Goal: Task Accomplishment & Management: Use online tool/utility

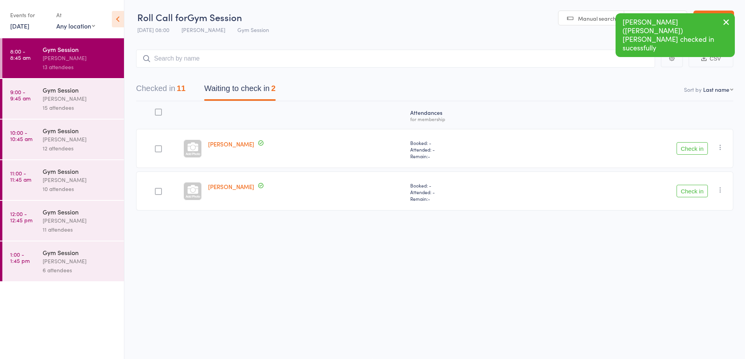
click at [723, 149] on icon "button" at bounding box center [720, 147] width 8 height 8
click at [693, 226] on li "Mark absent" at bounding box center [692, 225] width 64 height 11
click at [695, 189] on button "Check in" at bounding box center [691, 191] width 31 height 13
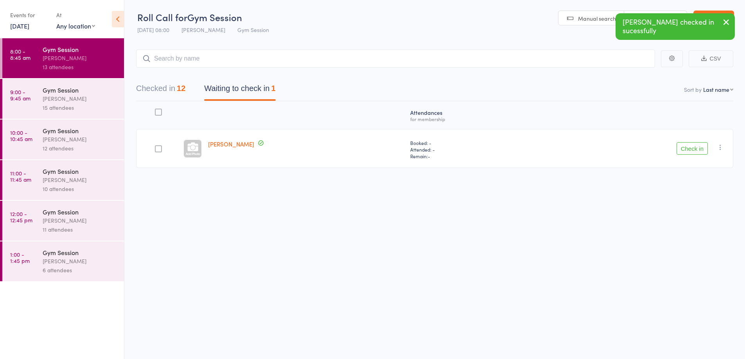
click at [39, 94] on link "9:00 - 9:45 am Gym Session [PERSON_NAME] 15 attendees" at bounding box center [63, 99] width 122 height 40
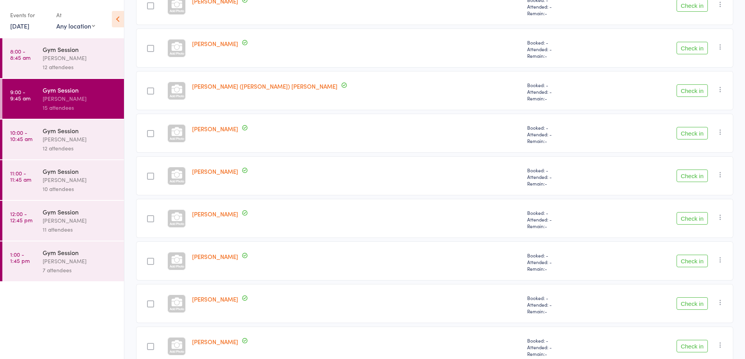
scroll to position [441, 0]
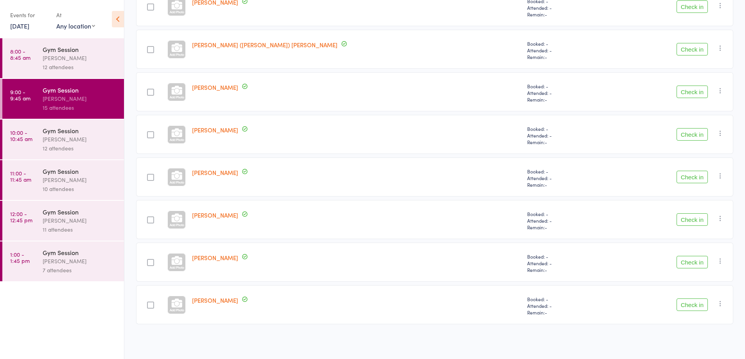
click at [688, 263] on button "Check in" at bounding box center [691, 262] width 31 height 13
click at [692, 50] on button "Check in" at bounding box center [691, 49] width 31 height 13
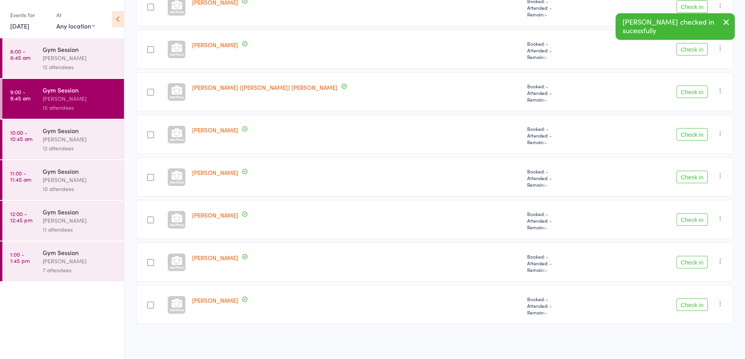
scroll to position [355, 0]
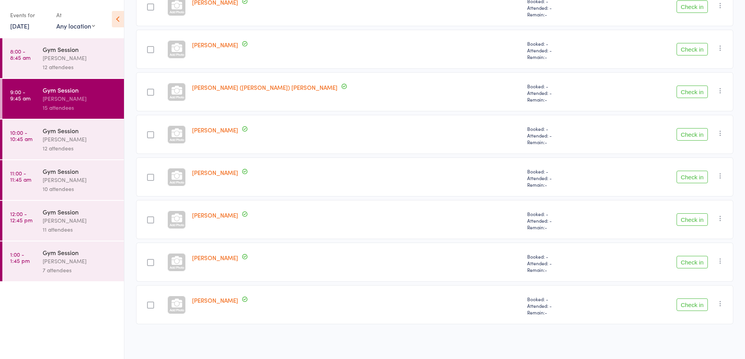
click at [687, 263] on button "Check in" at bounding box center [691, 262] width 31 height 13
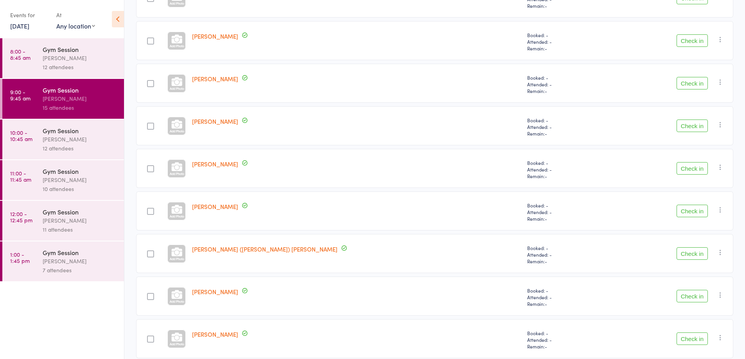
scroll to position [193, 0]
click at [688, 84] on button "Check in" at bounding box center [691, 83] width 31 height 13
click at [692, 170] on button "Check in" at bounding box center [691, 169] width 31 height 13
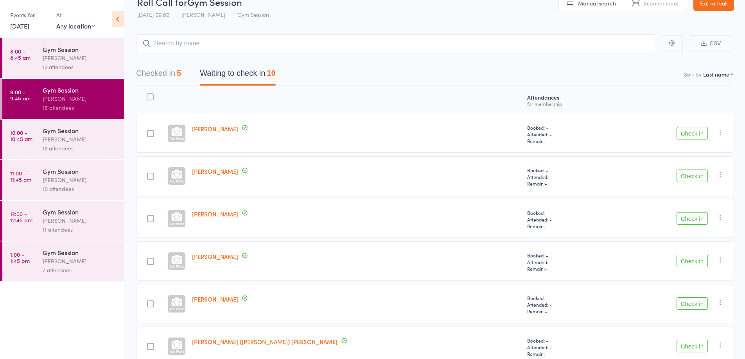
scroll to position [0, 0]
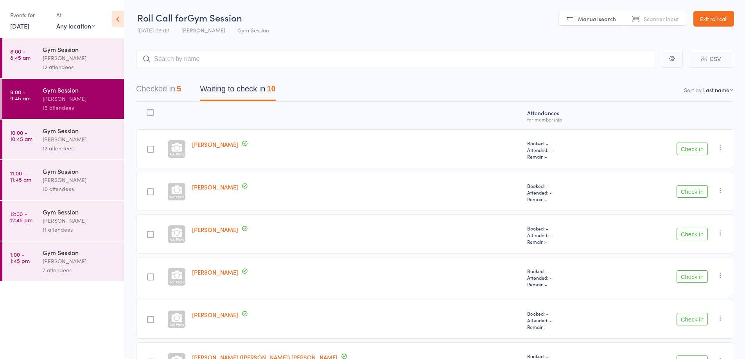
click at [694, 152] on button "Check in" at bounding box center [691, 149] width 31 height 13
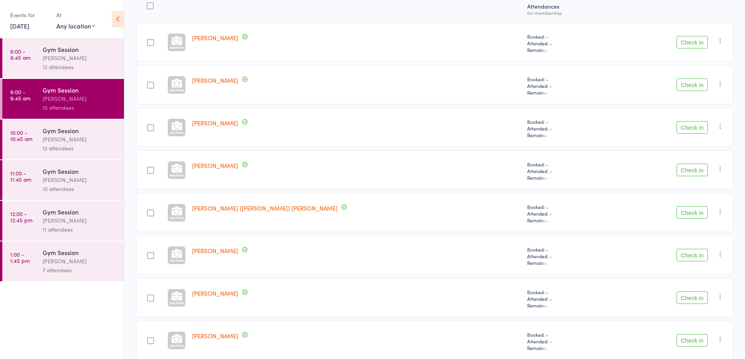
scroll to position [185, 0]
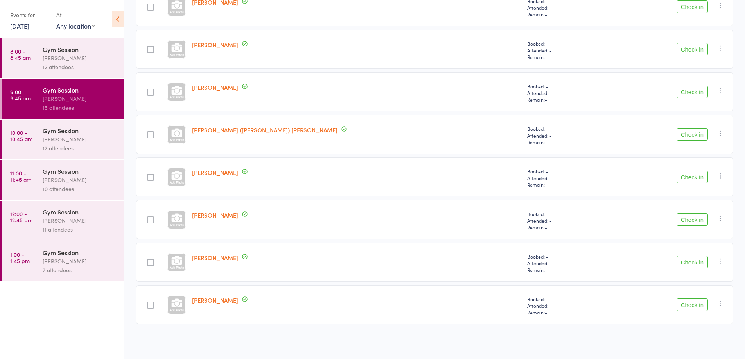
click at [695, 310] on button "Check in" at bounding box center [691, 305] width 31 height 13
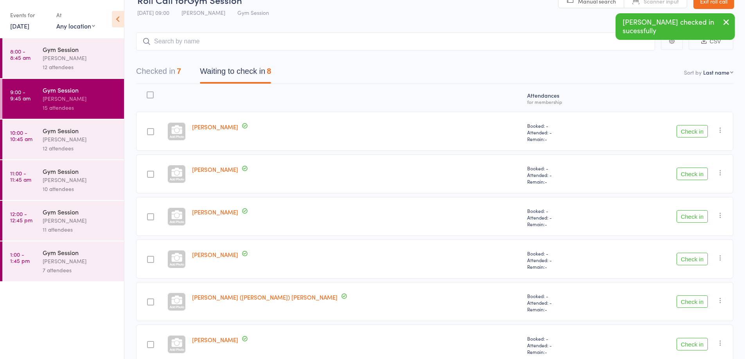
scroll to position [0, 0]
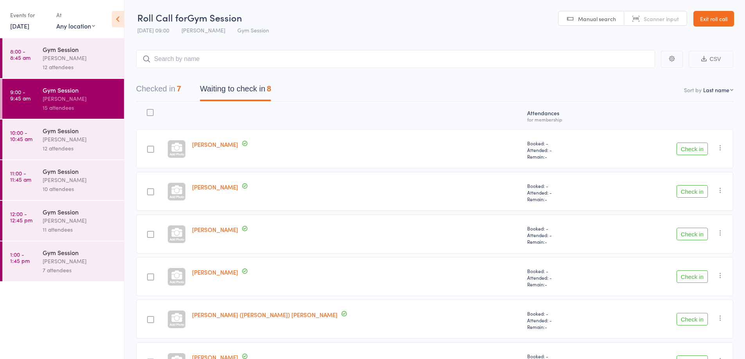
click at [103, 142] on div "[PERSON_NAME]" at bounding box center [80, 139] width 75 height 9
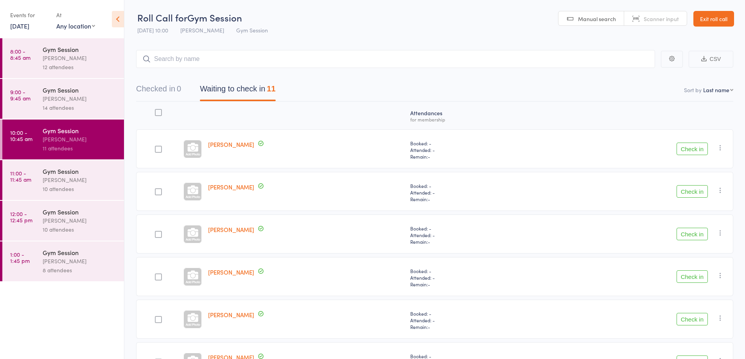
click at [690, 151] on button "Check in" at bounding box center [691, 149] width 31 height 13
click at [695, 192] on button "Check in" at bounding box center [691, 191] width 31 height 13
click at [158, 151] on div at bounding box center [158, 149] width 7 height 7
click at [156, 147] on input "checkbox" at bounding box center [156, 147] width 0 height 0
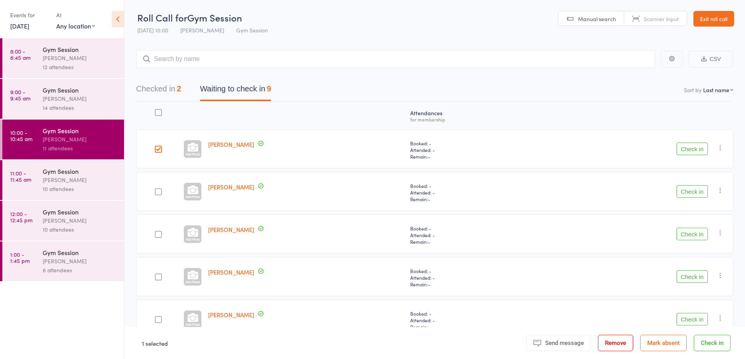
click at [698, 152] on button "Check in" at bounding box center [691, 149] width 31 height 13
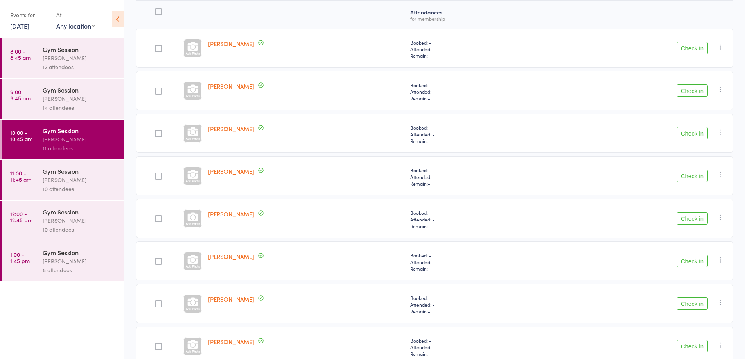
scroll to position [142, 0]
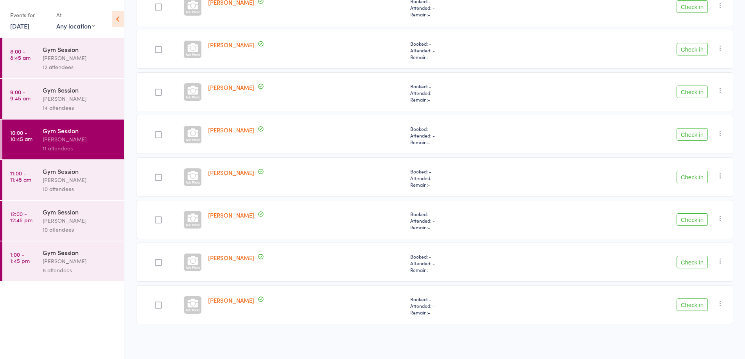
click at [699, 259] on button "Check in" at bounding box center [691, 262] width 31 height 13
click at [696, 306] on button "Check in" at bounding box center [691, 305] width 31 height 13
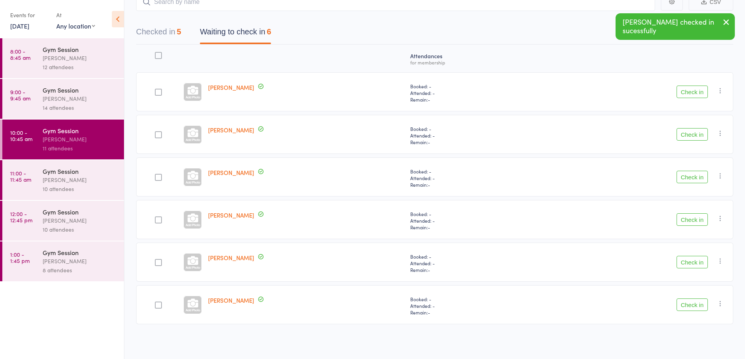
click at [684, 303] on button "Check in" at bounding box center [691, 305] width 31 height 13
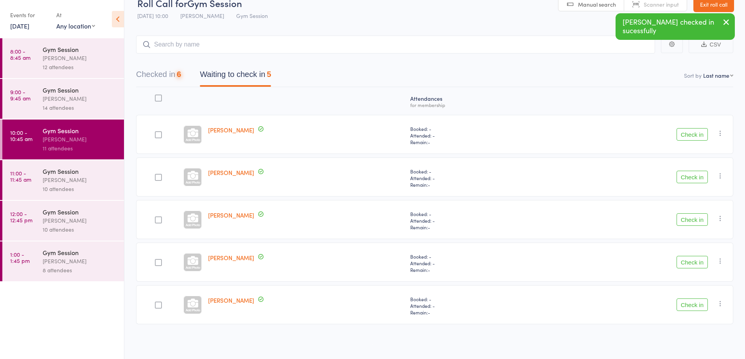
click at [687, 305] on button "Check in" at bounding box center [691, 305] width 31 height 13
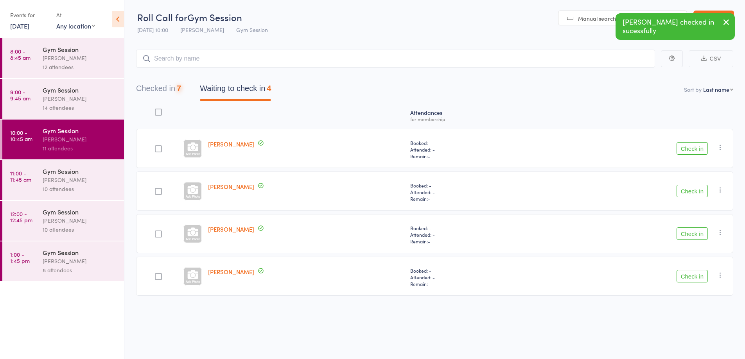
scroll to position [0, 0]
click at [693, 277] on button "Check in" at bounding box center [691, 276] width 31 height 13
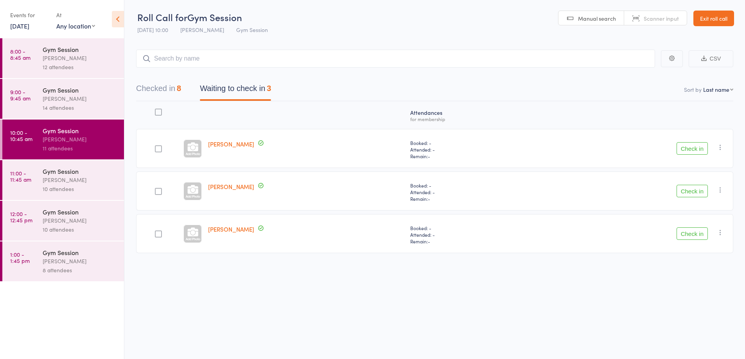
click at [697, 146] on button "Check in" at bounding box center [691, 148] width 31 height 13
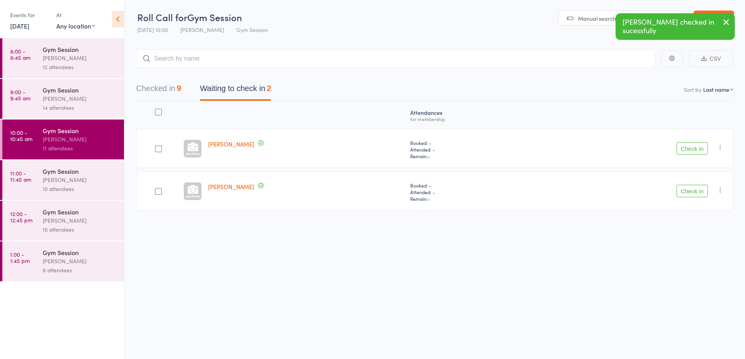
click at [77, 187] on div "10 attendees" at bounding box center [80, 188] width 75 height 9
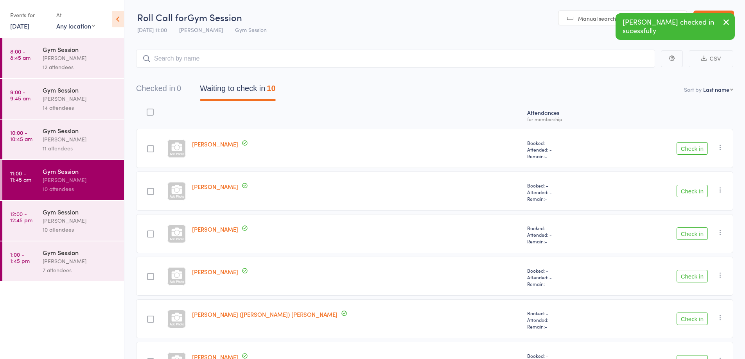
click at [95, 101] on div "[PERSON_NAME]" at bounding box center [80, 98] width 75 height 9
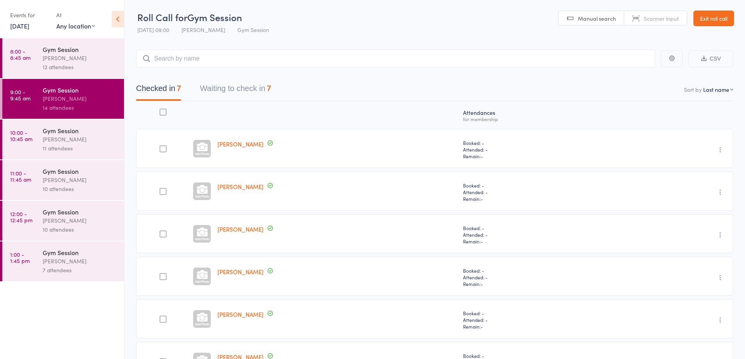
click at [258, 89] on button "Waiting to check in 7" at bounding box center [235, 90] width 71 height 21
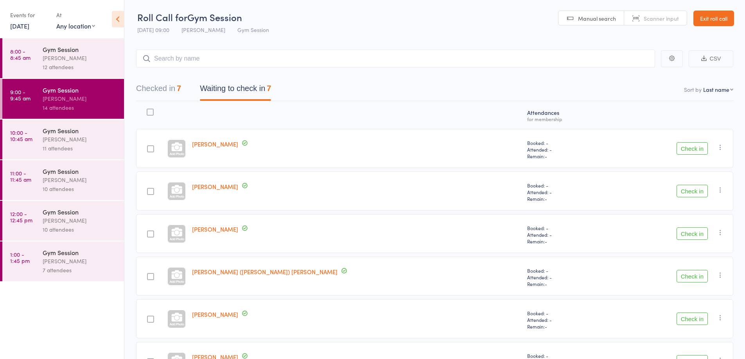
click at [687, 150] on button "Check in" at bounding box center [691, 148] width 31 height 13
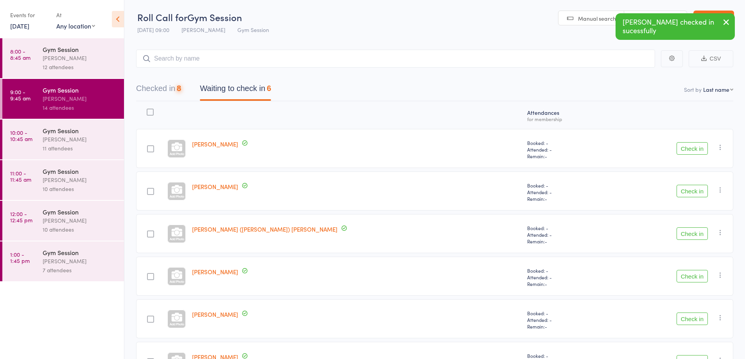
click at [688, 149] on button "Check in" at bounding box center [691, 148] width 31 height 13
click at [693, 149] on button "Check in" at bounding box center [691, 148] width 31 height 13
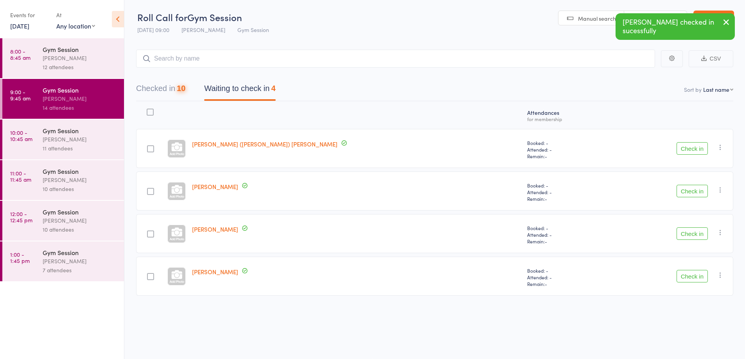
click at [687, 150] on button "Check in" at bounding box center [691, 148] width 31 height 13
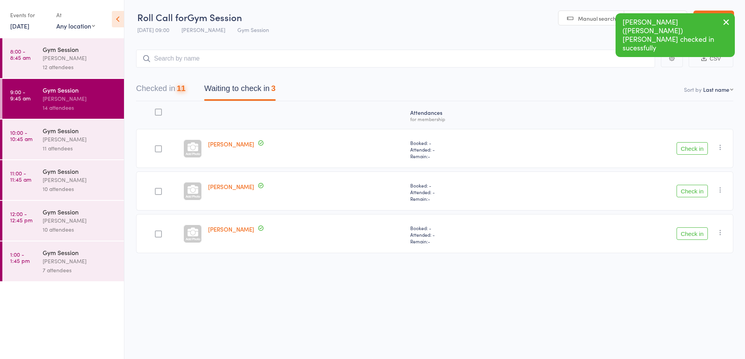
click at [687, 154] on button "Check in" at bounding box center [691, 148] width 31 height 13
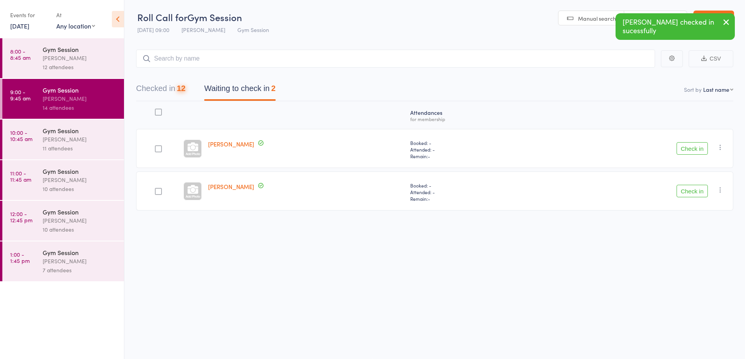
click at [686, 153] on button "Check in" at bounding box center [691, 148] width 31 height 13
click at [688, 149] on button "Check in" at bounding box center [691, 148] width 31 height 13
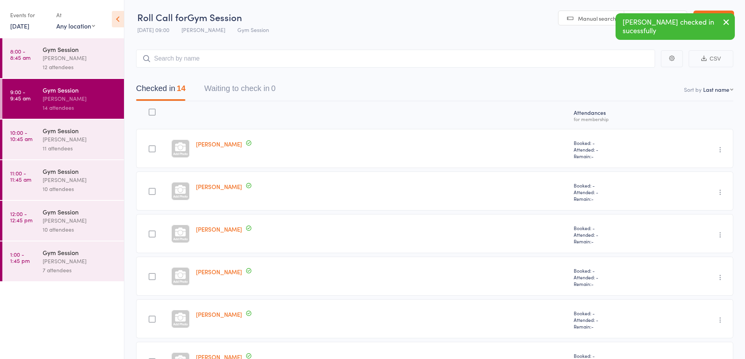
click at [94, 140] on div "[PERSON_NAME]" at bounding box center [80, 139] width 75 height 9
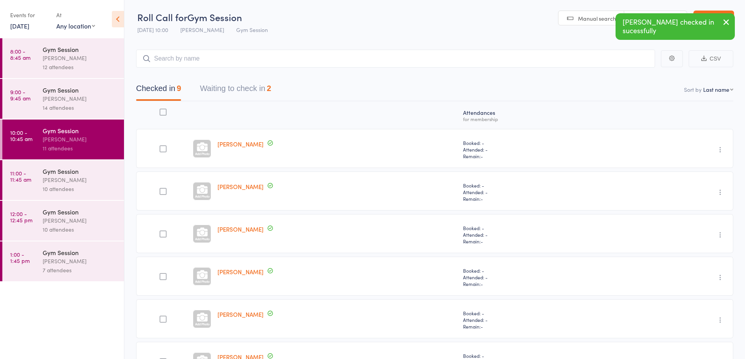
click at [267, 89] on button "Waiting to check in 2" at bounding box center [235, 90] width 71 height 21
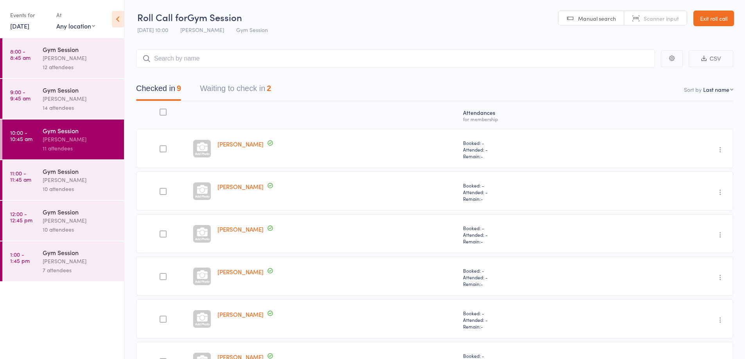
click at [257, 92] on button "Waiting to check in 2" at bounding box center [235, 90] width 71 height 21
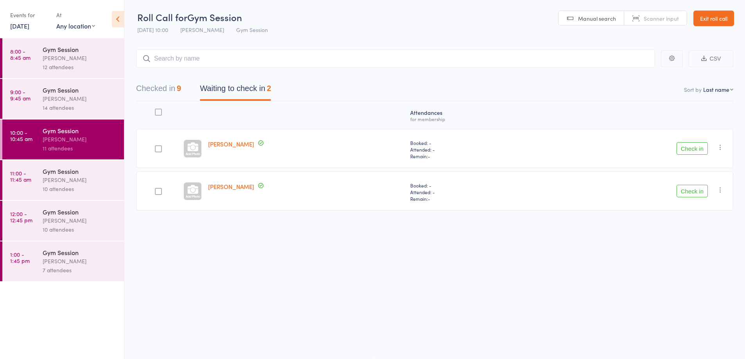
click at [693, 192] on button "Check in" at bounding box center [691, 191] width 31 height 13
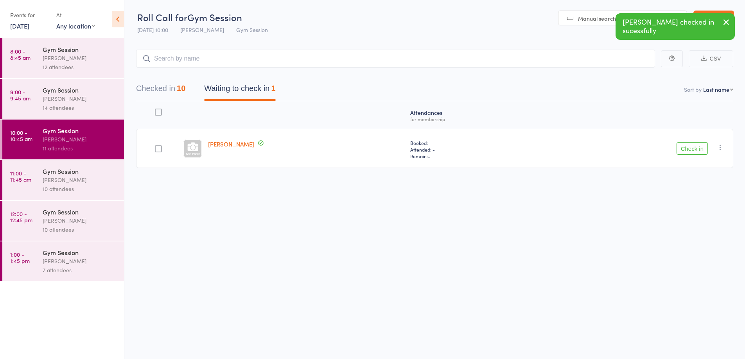
click at [88, 182] on div "[PERSON_NAME]" at bounding box center [80, 180] width 75 height 9
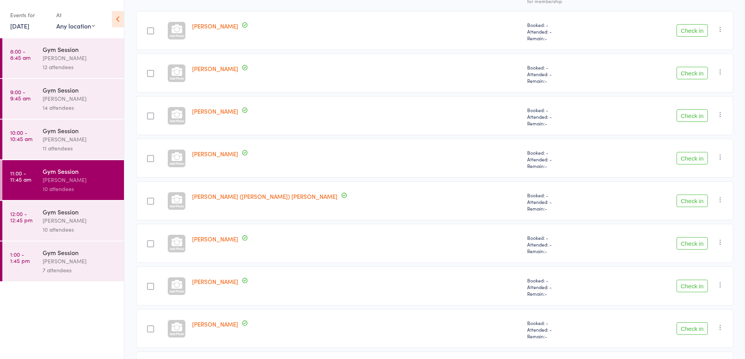
scroll to position [172, 0]
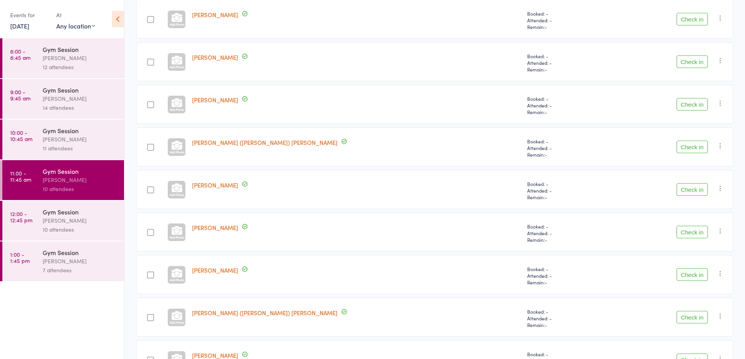
click at [707, 332] on div "Check in Check in Send message Add Note Add Task Add Flag Remove Mark absent" at bounding box center [671, 317] width 124 height 39
click at [692, 316] on button "Check in" at bounding box center [691, 317] width 31 height 13
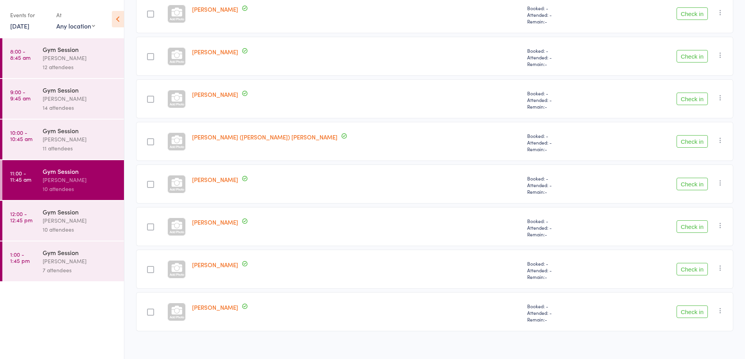
scroll to position [178, 0]
click at [688, 298] on div "Check in Check in Send message Add Note Add Task Add Flag Remove Mark absent" at bounding box center [671, 311] width 124 height 39
click at [697, 312] on button "Check in" at bounding box center [691, 311] width 31 height 13
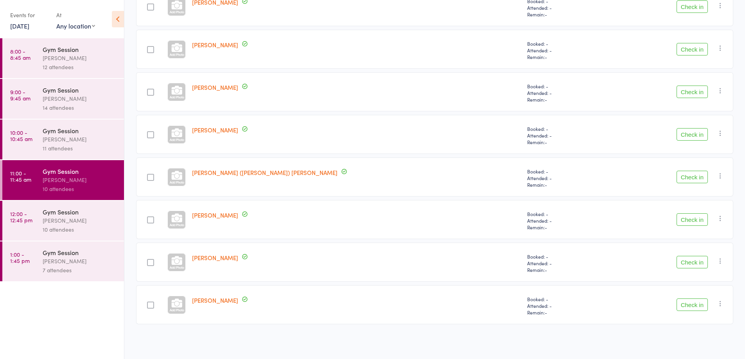
click at [693, 93] on button "Check in" at bounding box center [691, 92] width 31 height 13
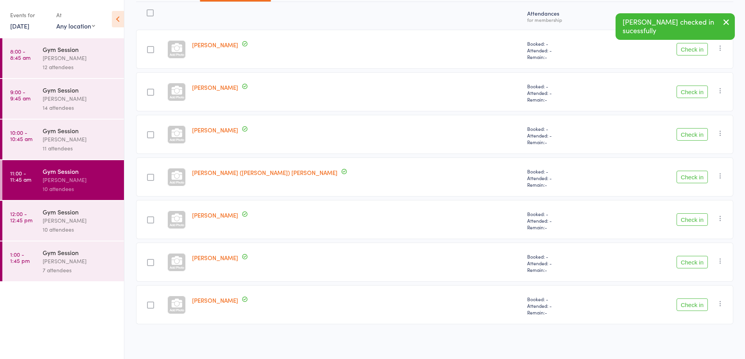
scroll to position [100, 0]
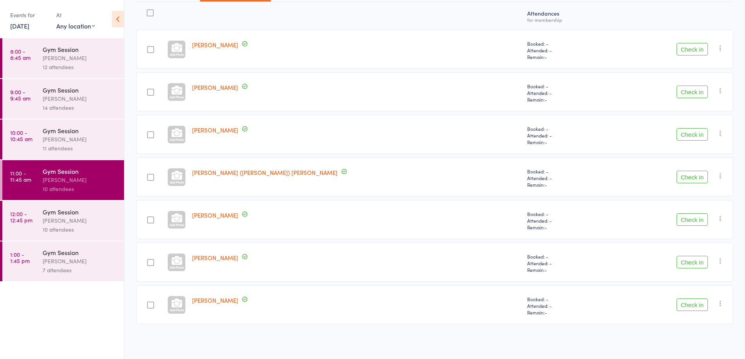
click at [688, 48] on button "Check in" at bounding box center [691, 49] width 31 height 13
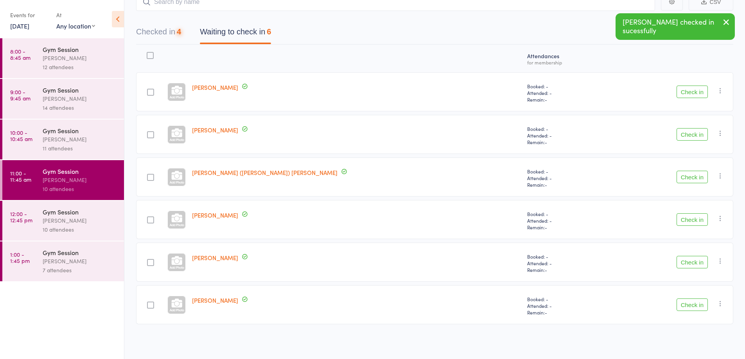
scroll to position [57, 0]
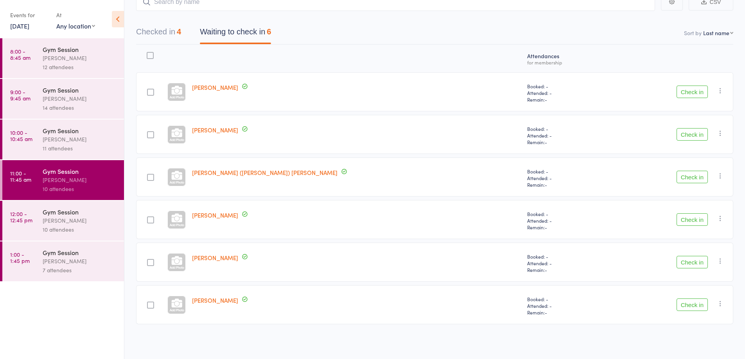
click at [685, 92] on button "Check in" at bounding box center [691, 92] width 31 height 13
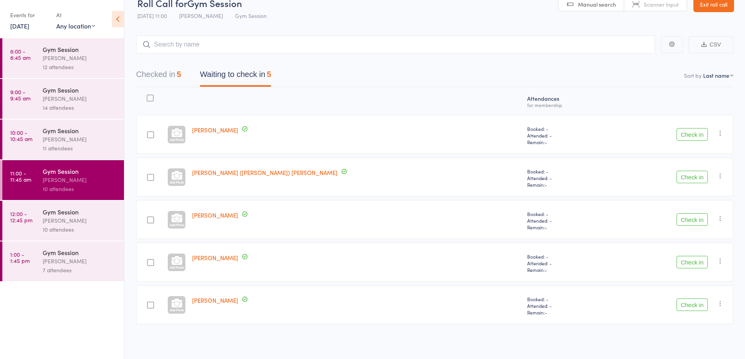
click at [693, 306] on button "Check in" at bounding box center [691, 305] width 31 height 13
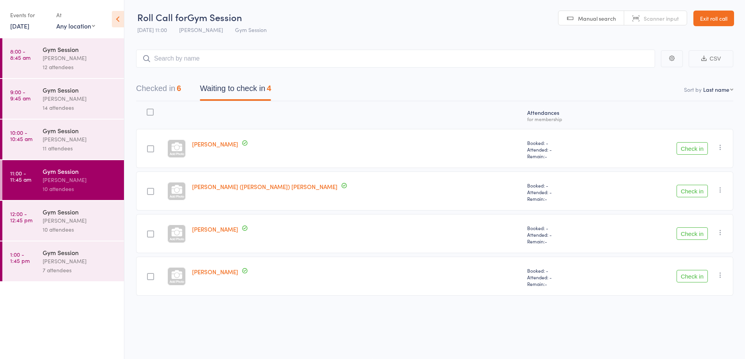
click at [699, 154] on button "Check in" at bounding box center [691, 148] width 31 height 13
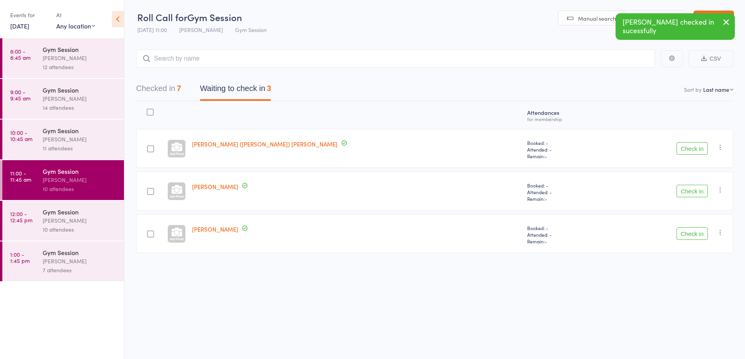
click at [697, 149] on button "Check in" at bounding box center [691, 148] width 31 height 13
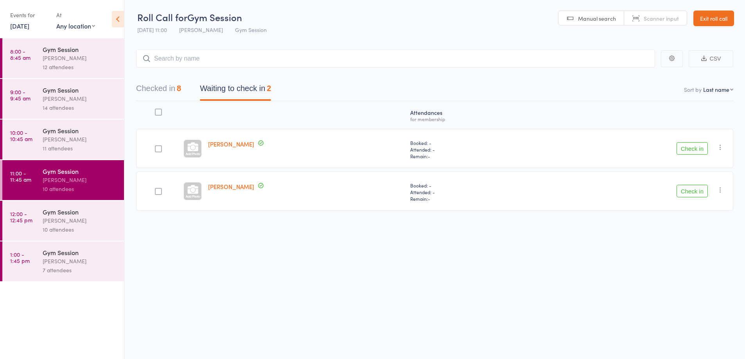
click at [686, 147] on button "Check in" at bounding box center [691, 148] width 31 height 13
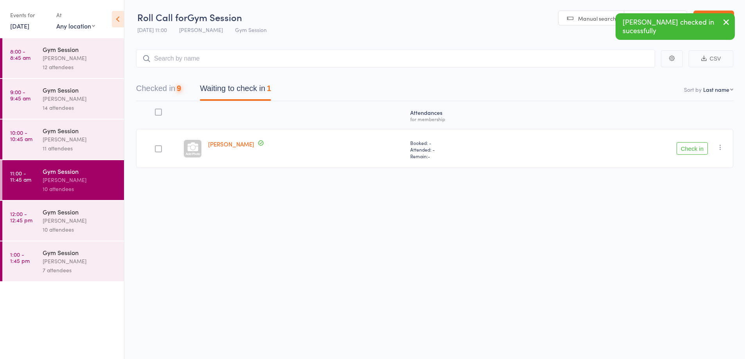
click at [696, 152] on button "Check in" at bounding box center [691, 148] width 31 height 13
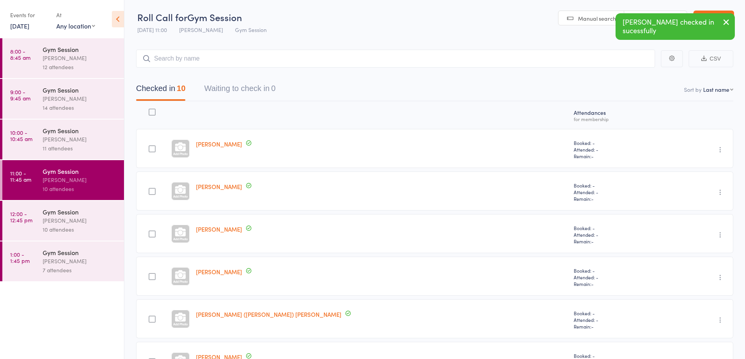
click at [85, 220] on div "[PERSON_NAME]" at bounding box center [80, 220] width 75 height 9
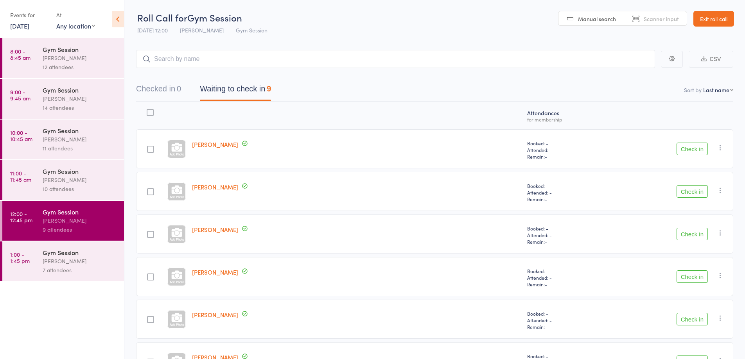
scroll to position [1, 0]
